Goal: Check status: Check status

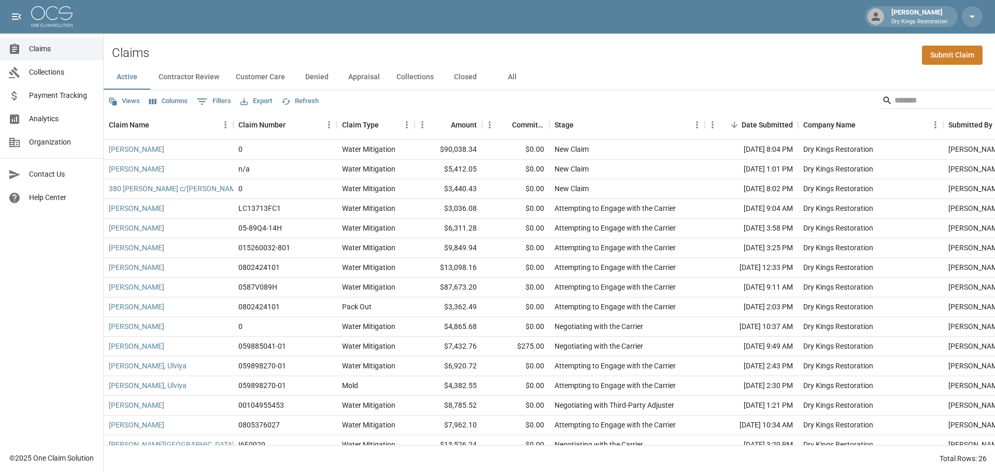
click at [506, 76] on button "All" at bounding box center [511, 77] width 47 height 25
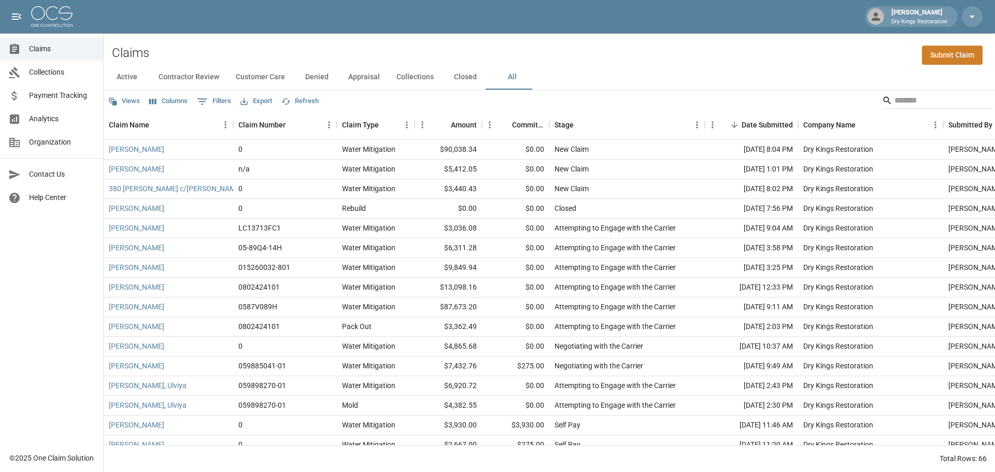
click at [75, 99] on span "Payment Tracking" at bounding box center [62, 95] width 66 height 11
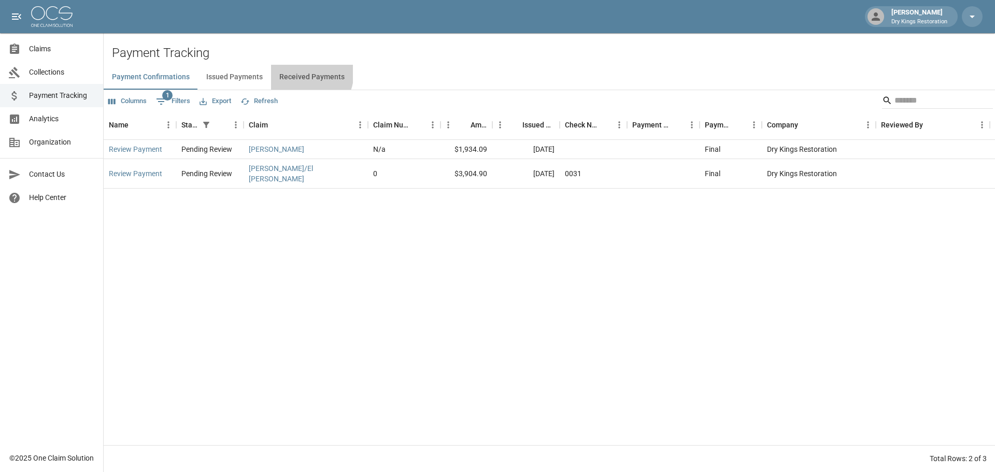
click at [296, 73] on button "Received Payments" at bounding box center [312, 77] width 82 height 25
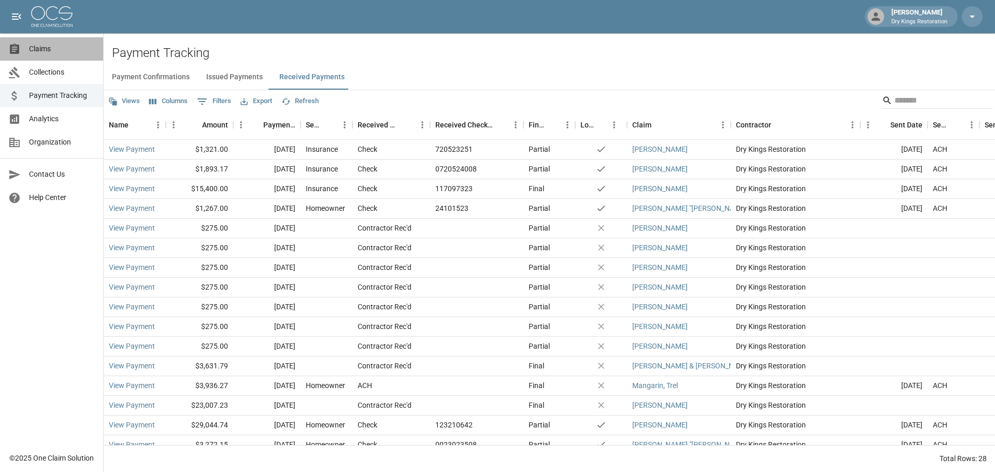
click at [39, 46] on span "Claims" at bounding box center [62, 49] width 66 height 11
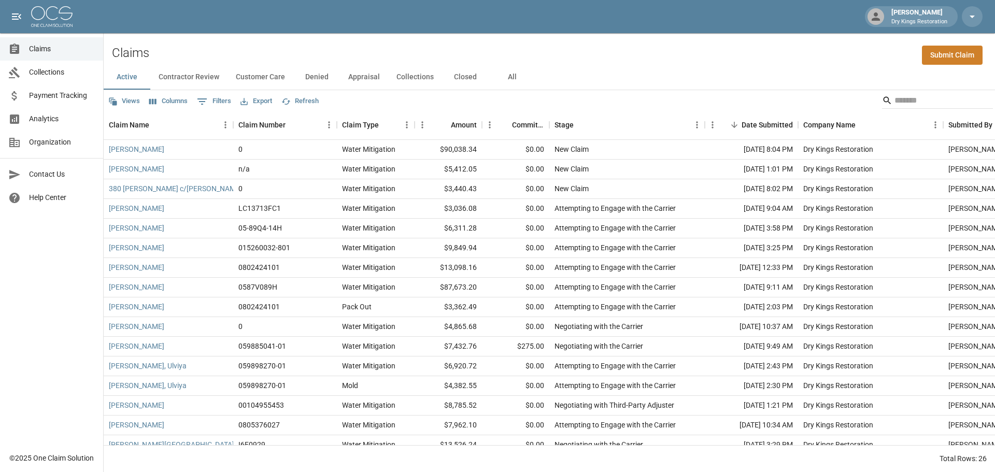
click at [509, 72] on button "All" at bounding box center [511, 77] width 47 height 25
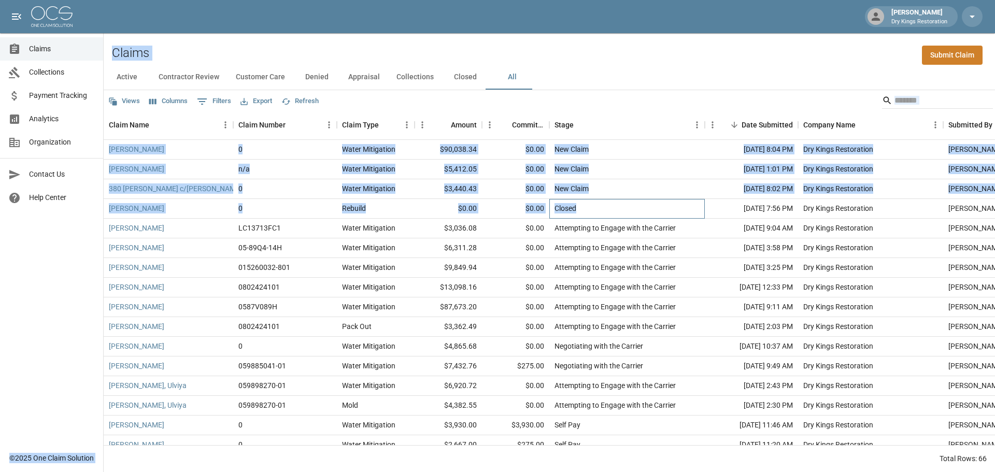
drag, startPoint x: 578, startPoint y: 208, endPoint x: 99, endPoint y: 205, distance: 478.1
click at [99, 205] on div "[PERSON_NAME] Dry Kings Restoration Claims Collections Payment Tracking Analyti…" at bounding box center [497, 236] width 995 height 472
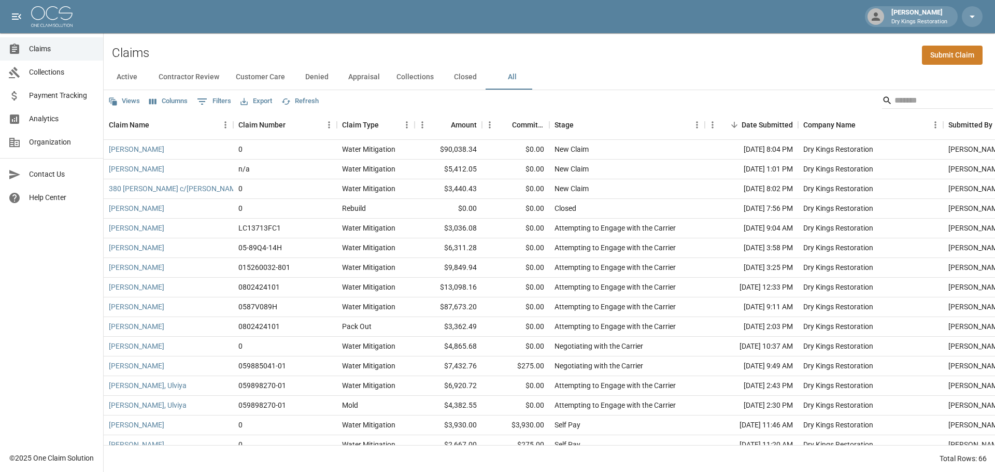
click at [62, 253] on div "Claims Collections Payment Tracking Analytics Organization Contact Us Help Cent…" at bounding box center [51, 223] width 103 height 446
click at [381, 124] on icon "Sort" at bounding box center [385, 124] width 9 height 9
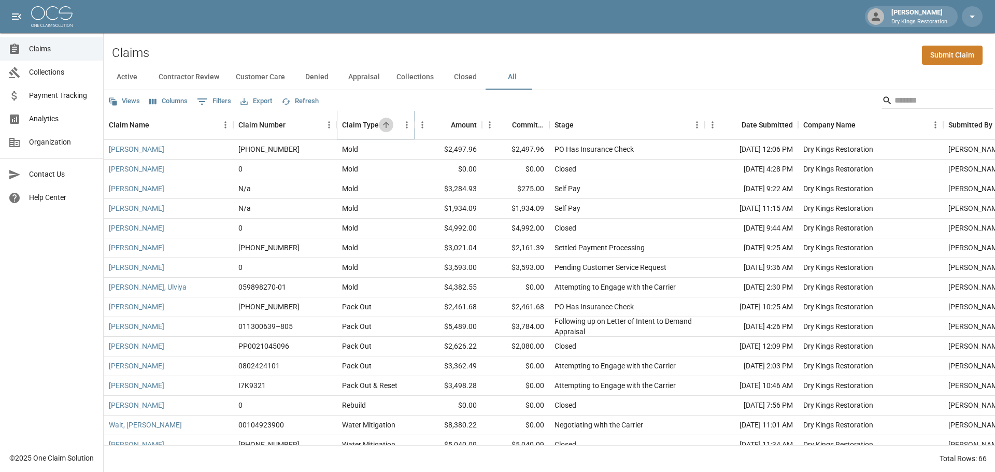
click at [381, 124] on icon "Sort" at bounding box center [385, 124] width 9 height 9
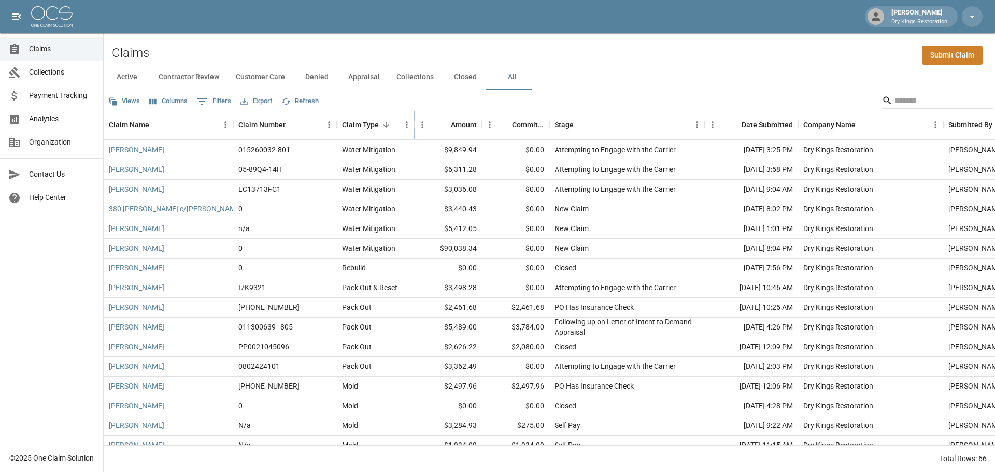
scroll to position [1002, 0]
